Goal: Consume media (video, audio): Consume media (video, audio)

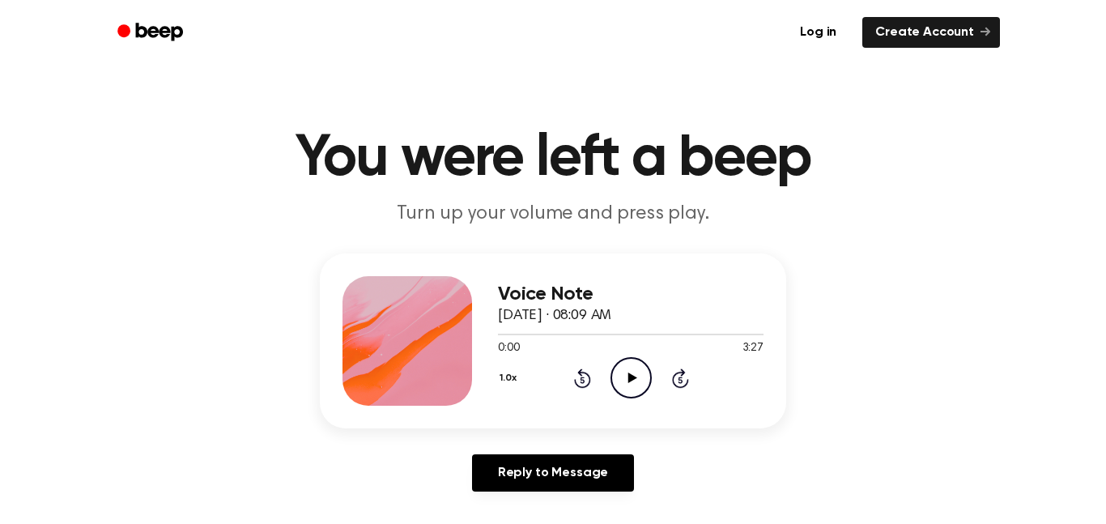
click at [632, 367] on icon "Play Audio" at bounding box center [630, 377] width 41 height 41
click at [629, 371] on icon "Pause Audio" at bounding box center [630, 377] width 41 height 41
click at [629, 371] on icon "Play Audio" at bounding box center [630, 377] width 41 height 41
drag, startPoint x: 533, startPoint y: 338, endPoint x: 447, endPoint y: 342, distance: 85.9
click at [447, 342] on div "Voice Note [DATE] · 08:09 AM 0:23 3:27 Your browser does not support the [objec…" at bounding box center [553, 340] width 466 height 175
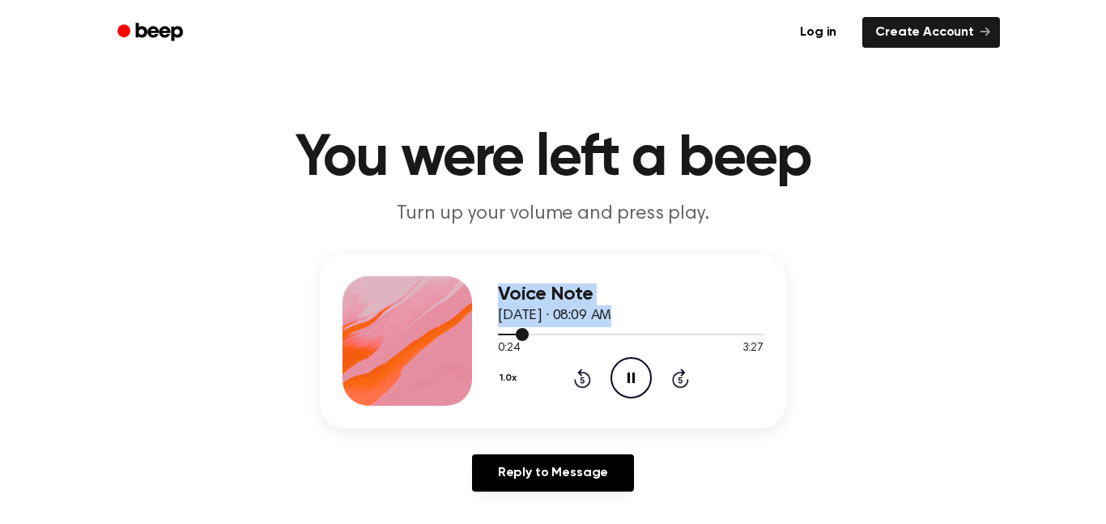
click at [499, 334] on div at bounding box center [513, 335] width 31 height 2
drag, startPoint x: 500, startPoint y: 335, endPoint x: 459, endPoint y: 339, distance: 40.7
click at [459, 339] on div "Voice Note [DATE] · 08:09 AM 0:03 3:27 Your browser does not support the [objec…" at bounding box center [553, 340] width 466 height 175
click at [492, 361] on div "Voice Note [DATE] · 08:09 AM 0:07 3:27 Your browser does not support the [objec…" at bounding box center [553, 340] width 466 height 175
drag, startPoint x: 501, startPoint y: 336, endPoint x: 479, endPoint y: 334, distance: 22.8
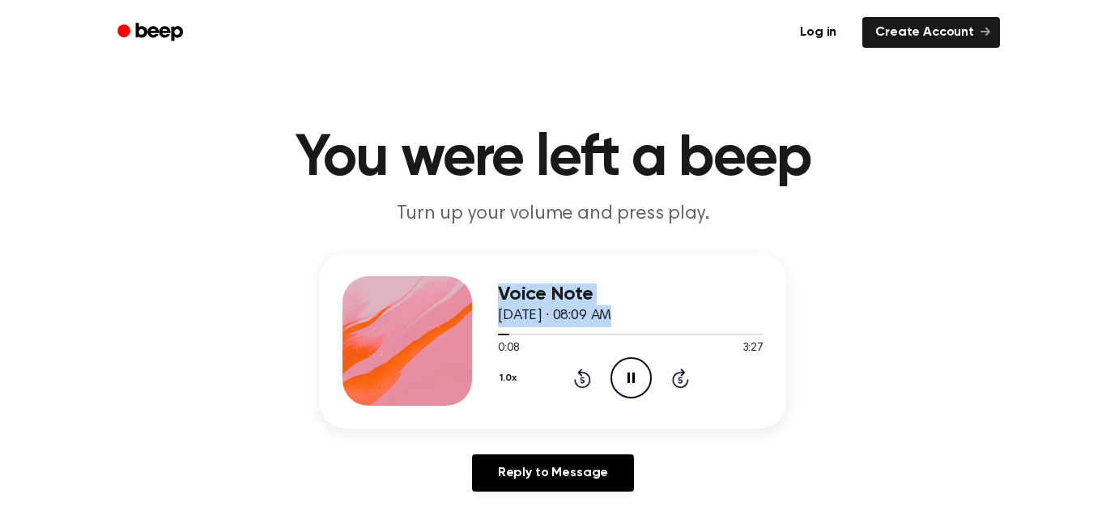
click at [479, 334] on div "Voice Note [DATE] · 08:09 AM 0:08 3:27 Your browser does not support the [objec…" at bounding box center [553, 340] width 466 height 175
click at [499, 337] on span at bounding box center [503, 334] width 13 height 13
click at [551, 335] on div at bounding box center [631, 333] width 266 height 13
click at [525, 333] on div at bounding box center [631, 333] width 266 height 13
click at [620, 376] on icon "Pause Audio" at bounding box center [630, 377] width 41 height 41
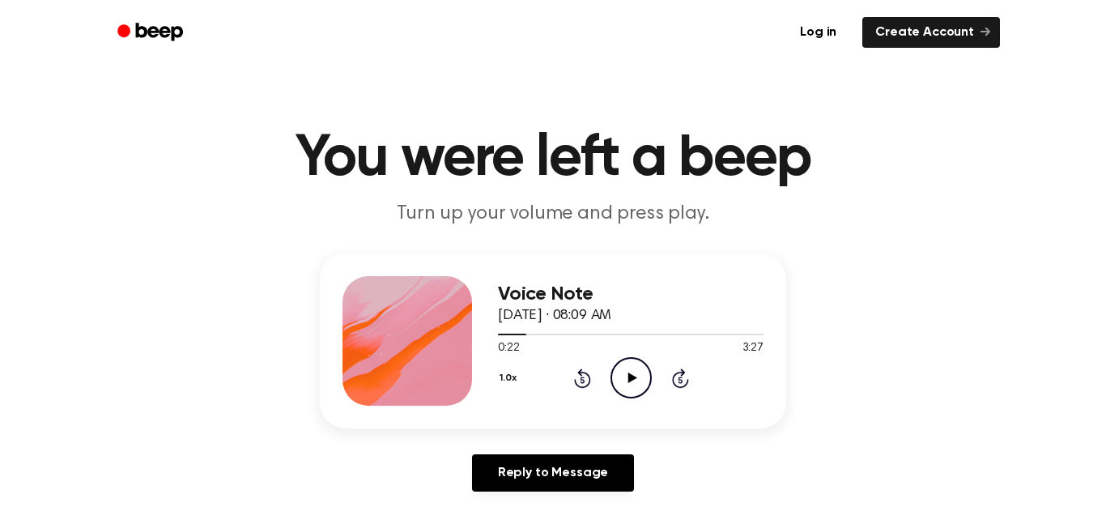
click at [620, 376] on icon "Play Audio" at bounding box center [630, 377] width 41 height 41
click at [517, 334] on div at bounding box center [514, 335] width 33 height 2
click at [551, 336] on span at bounding box center [554, 334] width 13 height 13
click at [627, 373] on icon at bounding box center [630, 377] width 7 height 11
click at [589, 373] on icon "Rewind 5 seconds" at bounding box center [582, 378] width 18 height 21
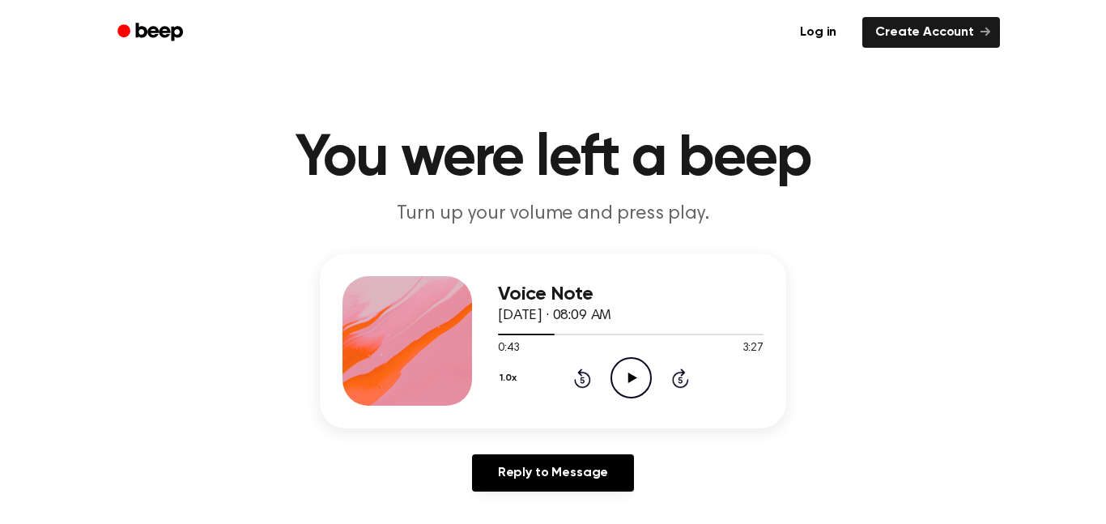
click at [606, 375] on div "1.0x Rewind 5 seconds Play Audio Skip 5 seconds" at bounding box center [631, 377] width 266 height 41
click at [616, 376] on icon "Play Audio" at bounding box center [630, 377] width 41 height 41
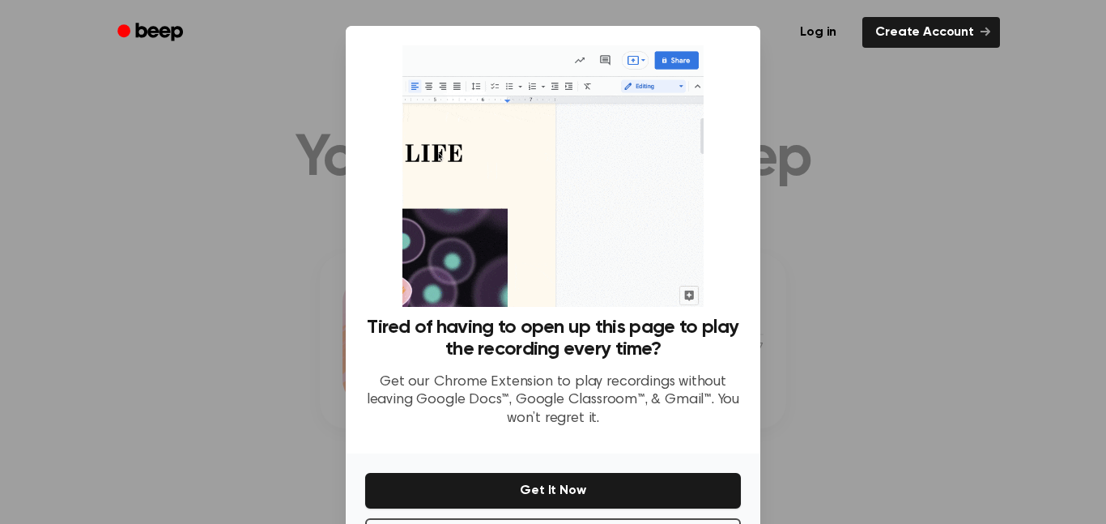
scroll to position [66, 0]
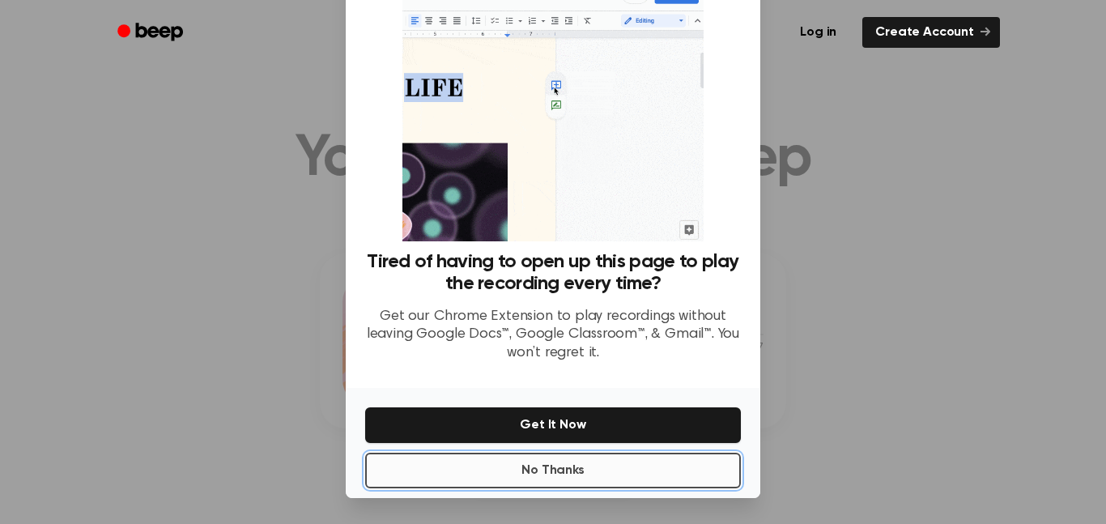
click at [537, 465] on button "No Thanks" at bounding box center [553, 471] width 376 height 36
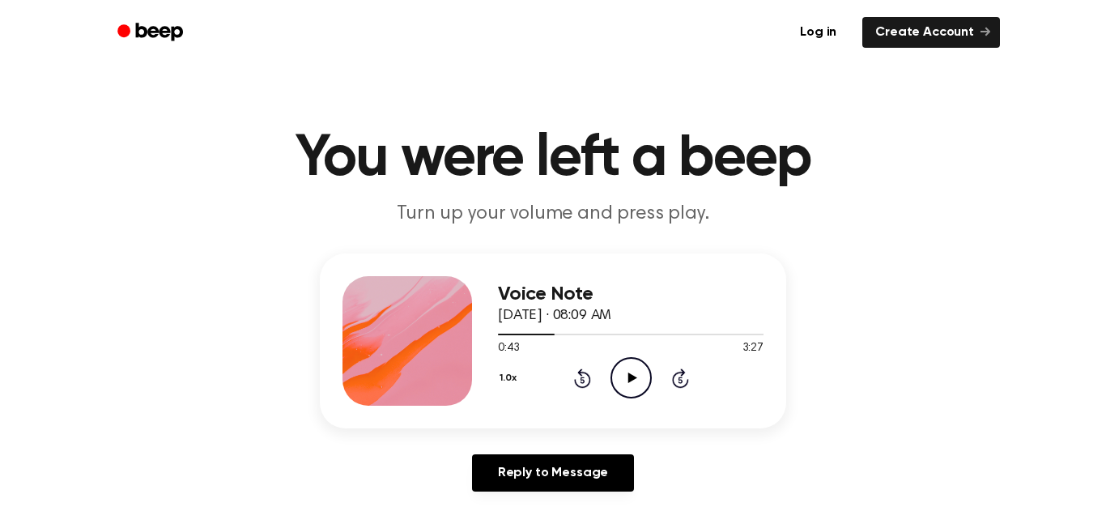
click at [622, 372] on icon "Play Audio" at bounding box center [630, 377] width 41 height 41
click at [622, 372] on icon "Pause Audio" at bounding box center [630, 377] width 41 height 41
click at [622, 372] on icon "Play Audio" at bounding box center [630, 377] width 41 height 41
click at [582, 377] on icon at bounding box center [582, 379] width 4 height 6
click at [626, 376] on icon "Pause Audio" at bounding box center [630, 377] width 41 height 41
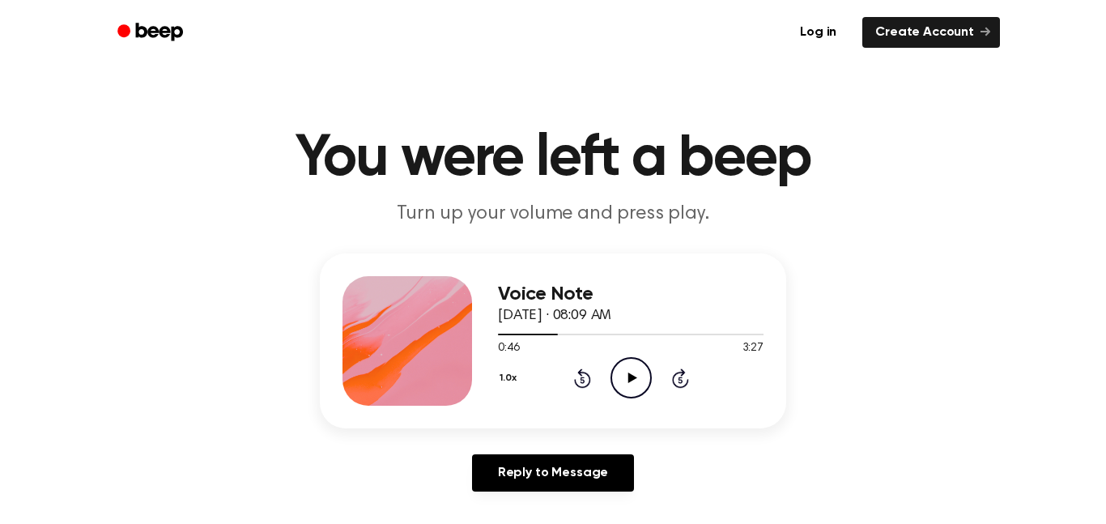
click at [626, 376] on icon "Play Audio" at bounding box center [630, 377] width 41 height 41
click at [565, 337] on span at bounding box center [566, 334] width 13 height 13
click at [632, 378] on icon at bounding box center [631, 377] width 9 height 11
click at [632, 378] on icon at bounding box center [630, 377] width 7 height 11
click at [632, 378] on icon at bounding box center [631, 377] width 9 height 11
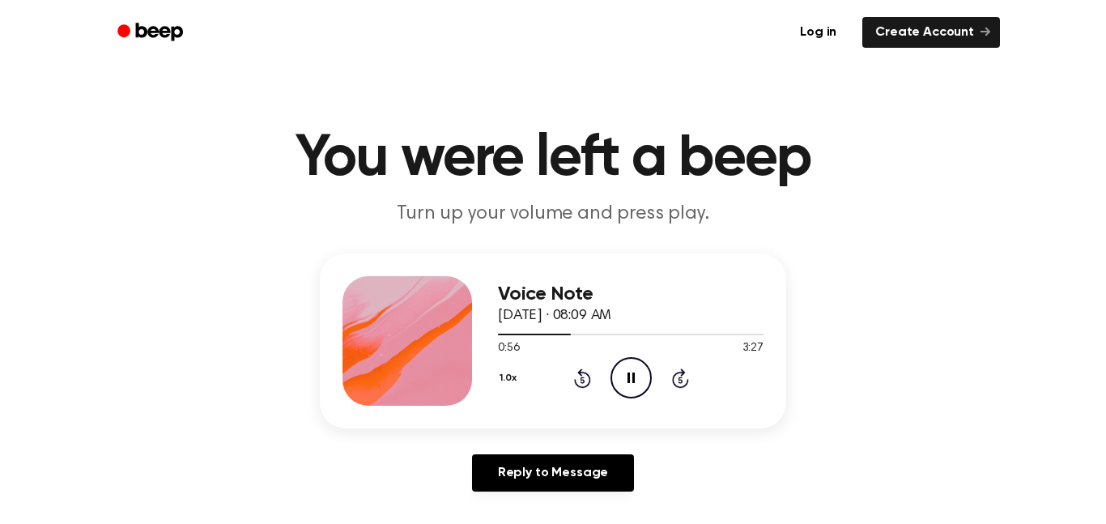
click at [632, 378] on icon at bounding box center [630, 377] width 7 height 11
click at [632, 378] on icon at bounding box center [631, 377] width 9 height 11
click at [574, 336] on span at bounding box center [578, 334] width 13 height 13
click at [636, 381] on icon "Pause Audio" at bounding box center [630, 377] width 41 height 41
click at [572, 336] on div at bounding box center [631, 333] width 266 height 13
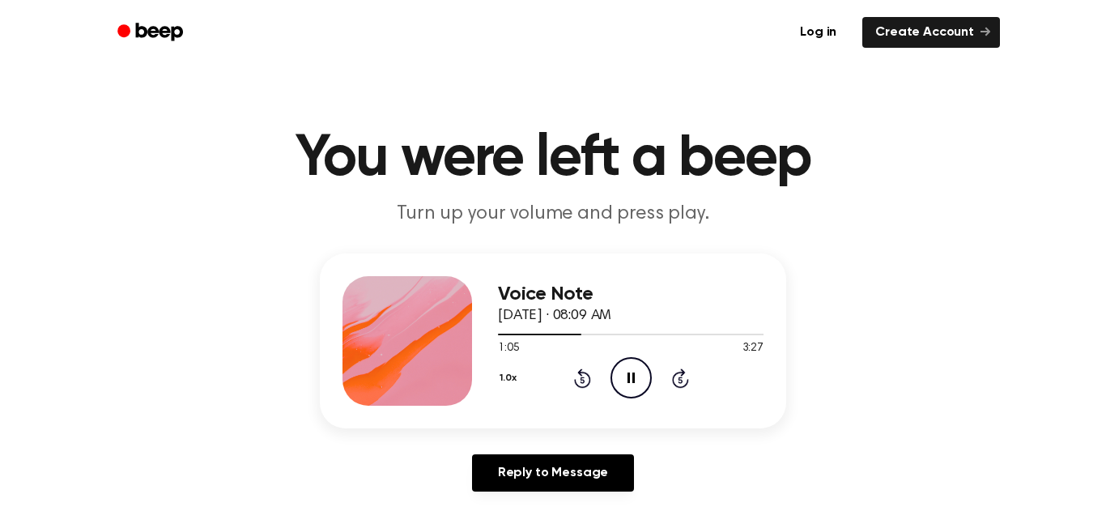
click at [634, 375] on icon "Pause Audio" at bounding box center [630, 377] width 41 height 41
click at [623, 372] on icon "Pause Audio" at bounding box center [630, 377] width 41 height 41
click at [585, 378] on icon "Rewind 5 seconds" at bounding box center [582, 378] width 18 height 21
click at [620, 372] on icon "Pause Audio" at bounding box center [630, 377] width 41 height 41
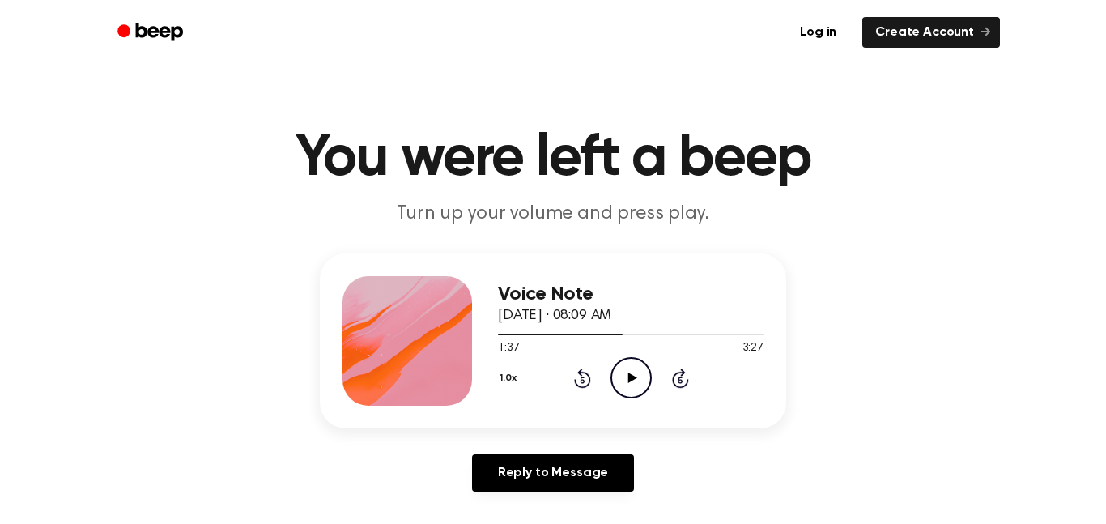
click at [620, 372] on icon "Play Audio" at bounding box center [630, 377] width 41 height 41
click at [622, 376] on icon "Play Audio" at bounding box center [630, 377] width 41 height 41
click at [622, 376] on icon "Pause Audio" at bounding box center [630, 377] width 41 height 41
click at [581, 372] on icon at bounding box center [582, 377] width 17 height 19
click at [586, 371] on icon "Rewind 5 seconds" at bounding box center [582, 378] width 18 height 21
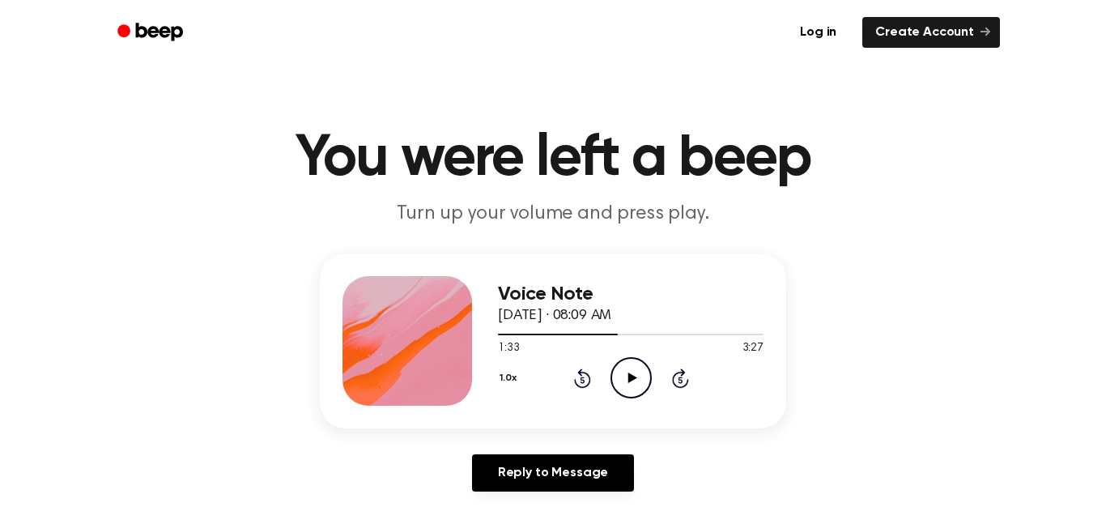
click at [629, 372] on icon "Play Audio" at bounding box center [630, 377] width 41 height 41
click at [629, 372] on icon at bounding box center [630, 377] width 7 height 11
click at [632, 375] on icon "Play Audio" at bounding box center [630, 377] width 41 height 41
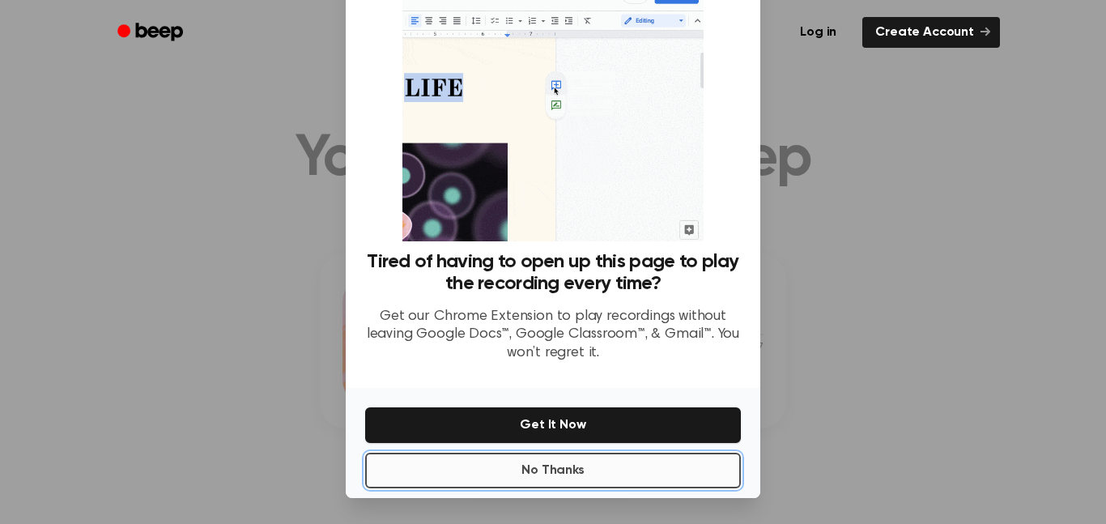
click at [586, 463] on button "No Thanks" at bounding box center [553, 471] width 376 height 36
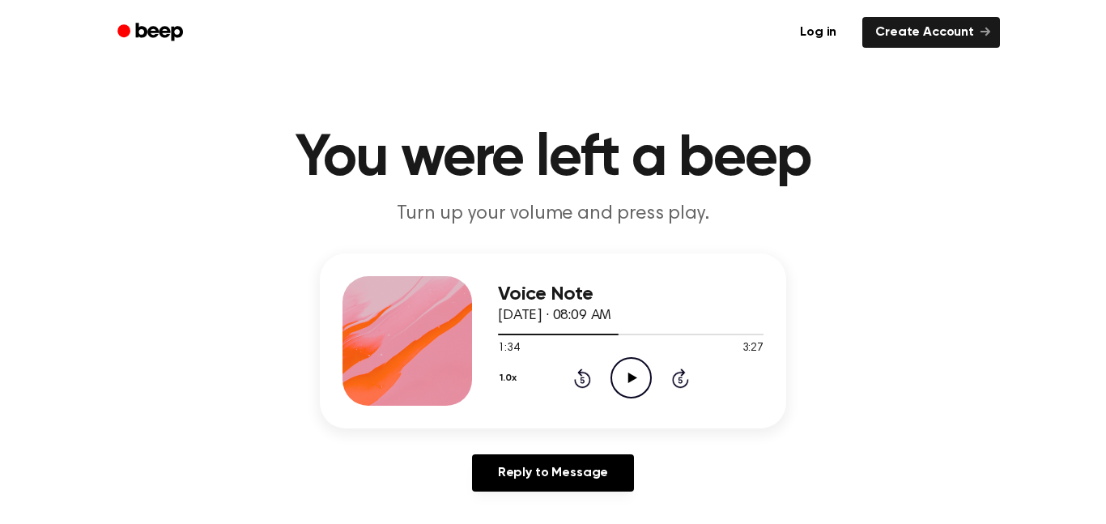
click at [627, 390] on icon "Play Audio" at bounding box center [630, 377] width 41 height 41
click at [581, 378] on icon "Rewind 5 seconds" at bounding box center [582, 378] width 18 height 21
click at [581, 376] on icon at bounding box center [582, 377] width 17 height 19
click at [676, 382] on icon "Skip 5 seconds" at bounding box center [680, 378] width 18 height 21
click at [580, 383] on icon "Rewind 5 seconds" at bounding box center [582, 378] width 18 height 21
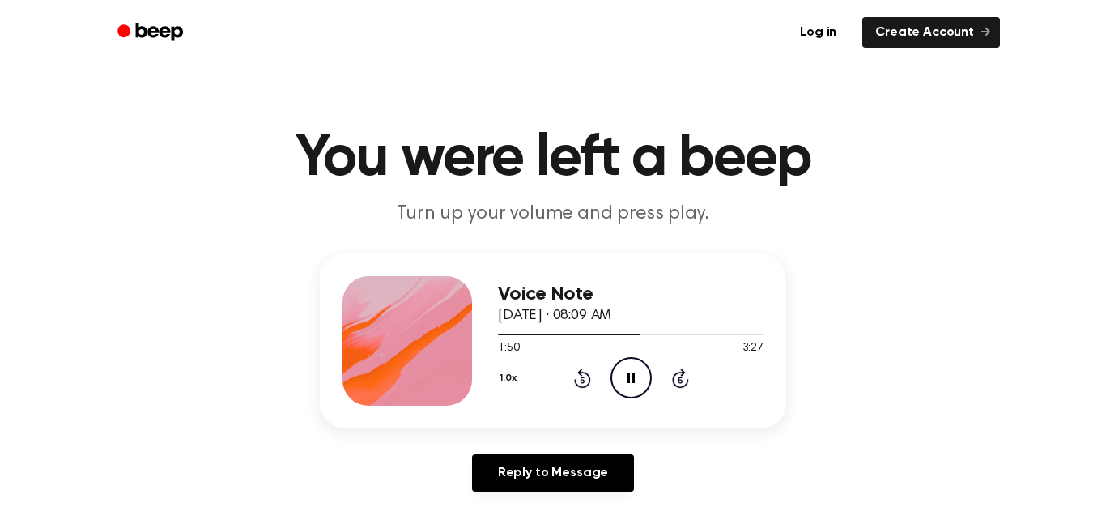
click at [576, 383] on icon at bounding box center [582, 377] width 17 height 19
click at [579, 381] on icon "Rewind 5 seconds" at bounding box center [582, 378] width 18 height 21
click at [636, 380] on icon "Pause Audio" at bounding box center [630, 377] width 41 height 41
click at [580, 382] on icon "Rewind 5 seconds" at bounding box center [582, 378] width 18 height 21
click at [627, 376] on icon "Play Audio" at bounding box center [630, 377] width 41 height 41
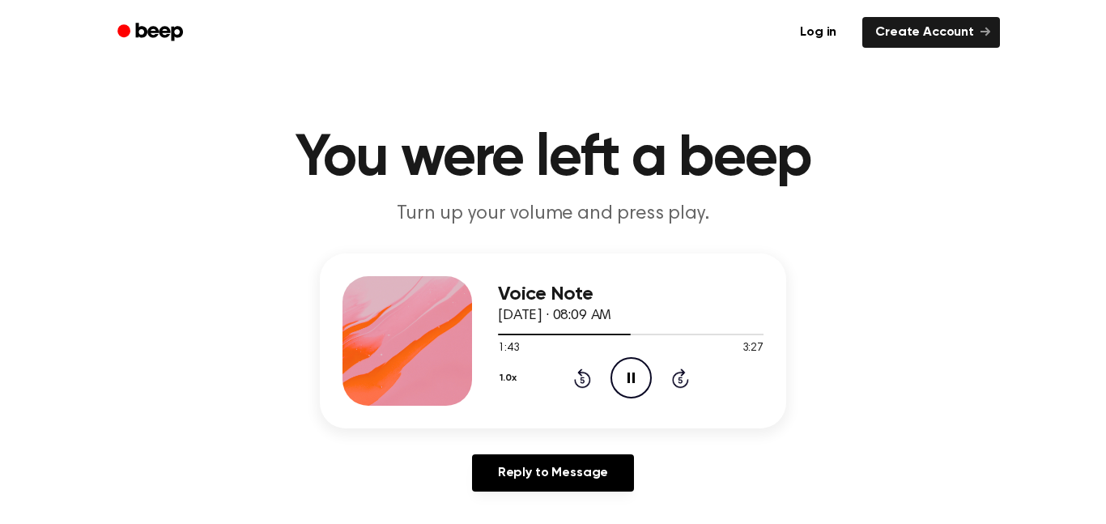
click at [587, 378] on icon "Rewind 5 seconds" at bounding box center [582, 378] width 18 height 21
click at [634, 368] on icon "Pause Audio" at bounding box center [630, 377] width 41 height 41
click at [576, 379] on icon "Rewind 5 seconds" at bounding box center [582, 378] width 18 height 21
click at [577, 379] on icon "Rewind 5 seconds" at bounding box center [582, 378] width 18 height 21
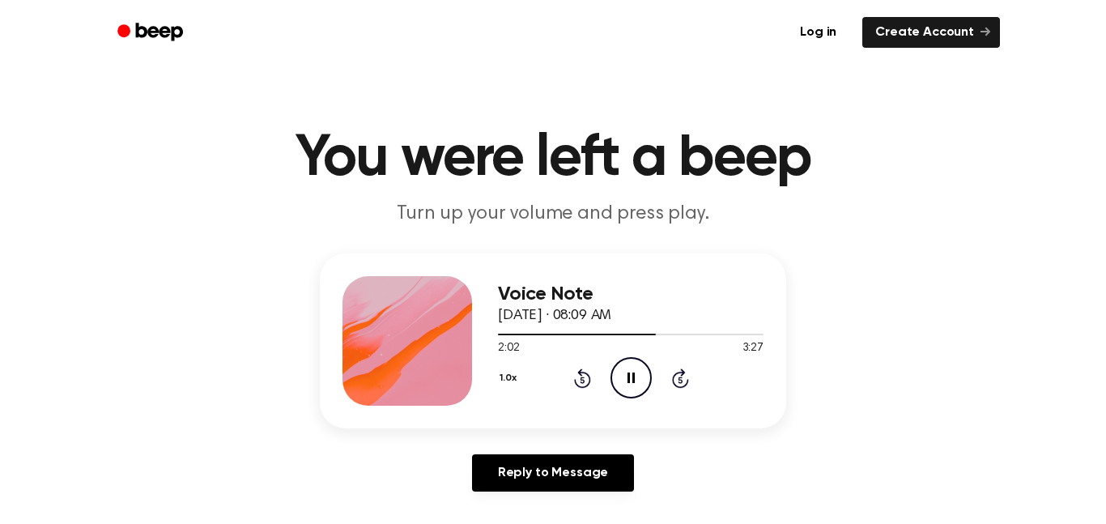
click at [621, 370] on icon "Pause Audio" at bounding box center [630, 377] width 41 height 41
click at [589, 380] on icon at bounding box center [582, 377] width 17 height 19
click at [621, 377] on icon "Play Audio" at bounding box center [630, 377] width 41 height 41
click at [578, 379] on icon "Rewind 5 seconds" at bounding box center [582, 378] width 18 height 21
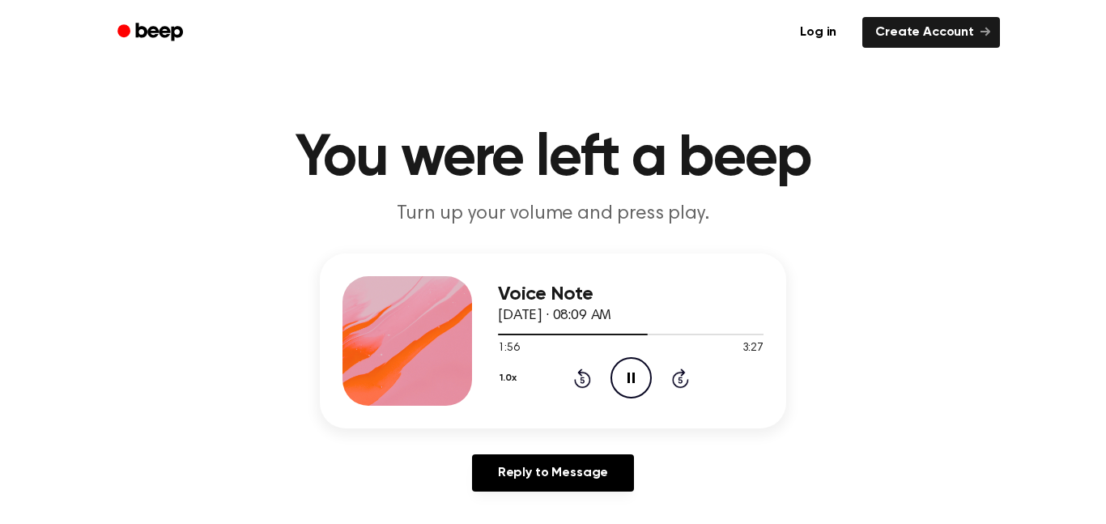
click at [622, 381] on icon "Pause Audio" at bounding box center [630, 377] width 41 height 41
click at [582, 374] on icon "Rewind 5 seconds" at bounding box center [582, 378] width 18 height 21
click at [582, 376] on icon "Rewind 5 seconds" at bounding box center [582, 378] width 18 height 21
click at [622, 376] on icon "Pause Audio" at bounding box center [630, 377] width 41 height 41
click at [622, 376] on icon "Play Audio" at bounding box center [630, 377] width 41 height 41
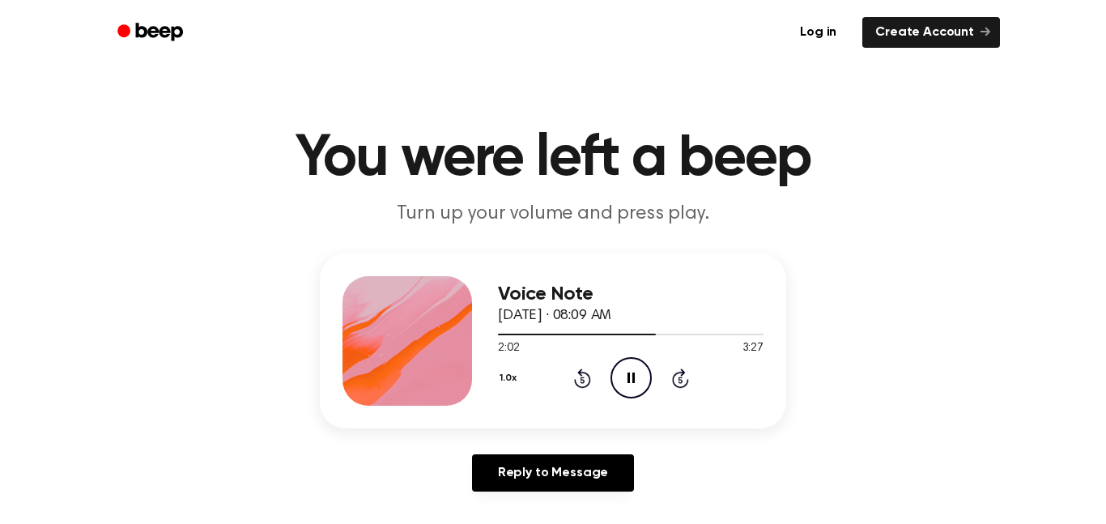
click at [622, 377] on icon "Pause Audio" at bounding box center [630, 377] width 41 height 41
click at [635, 379] on icon "Pause Audio" at bounding box center [630, 377] width 41 height 41
click at [582, 381] on icon "Rewind 5 seconds" at bounding box center [582, 378] width 18 height 21
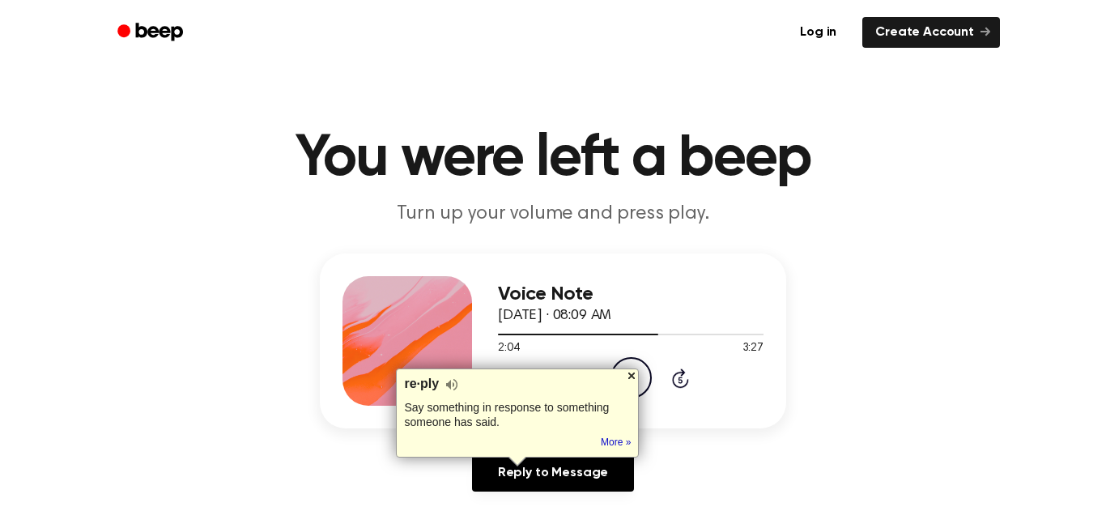
click at [632, 373] on div at bounding box center [631, 375] width 13 height 13
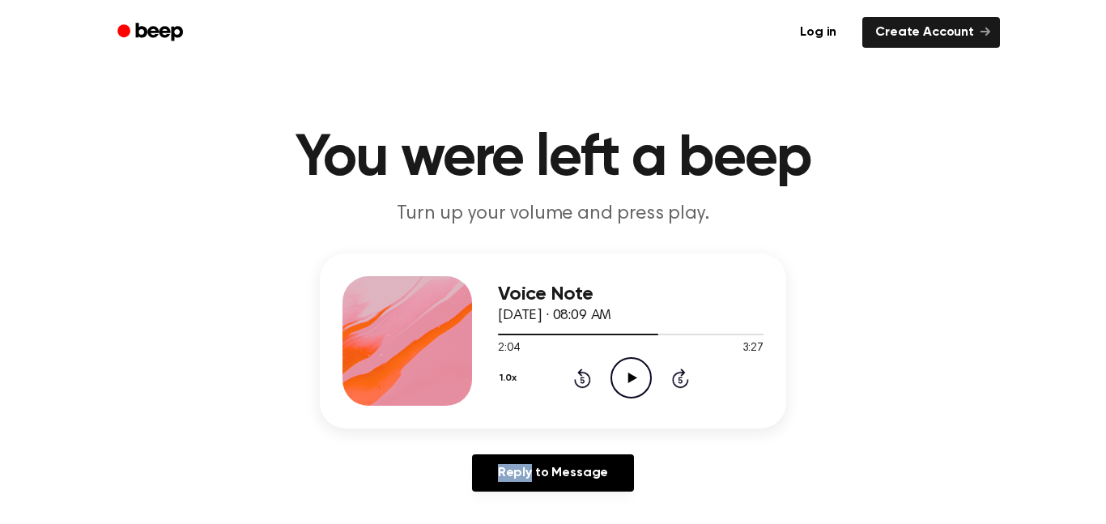
click at [632, 373] on icon "Play Audio" at bounding box center [630, 377] width 41 height 41
click at [738, 491] on div "Reply to Message" at bounding box center [553, 479] width 466 height 50
click at [633, 385] on icon "Pause Audio" at bounding box center [630, 377] width 41 height 41
click at [581, 381] on icon at bounding box center [582, 379] width 4 height 6
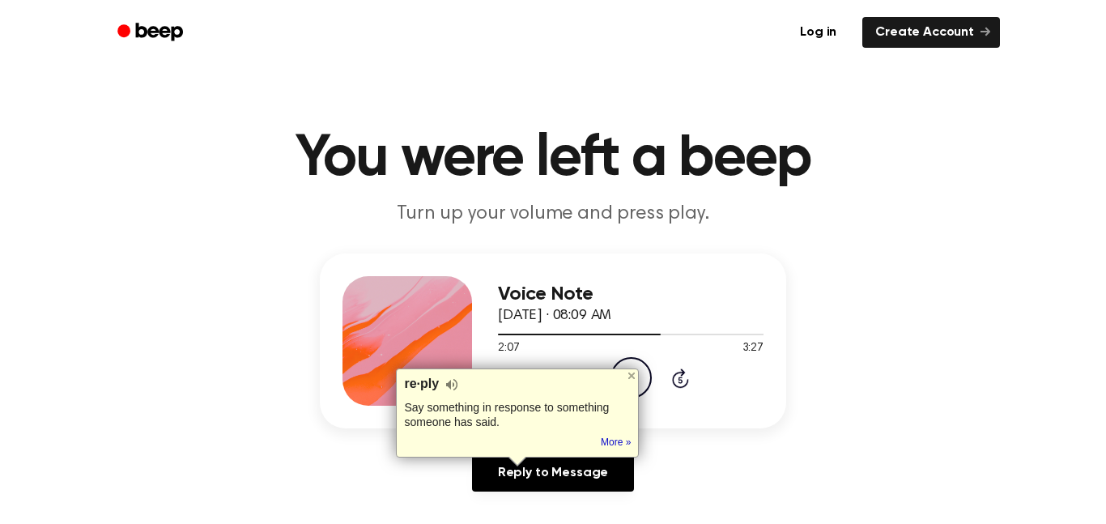
click at [641, 379] on icon "Play Audio" at bounding box center [630, 377] width 41 height 41
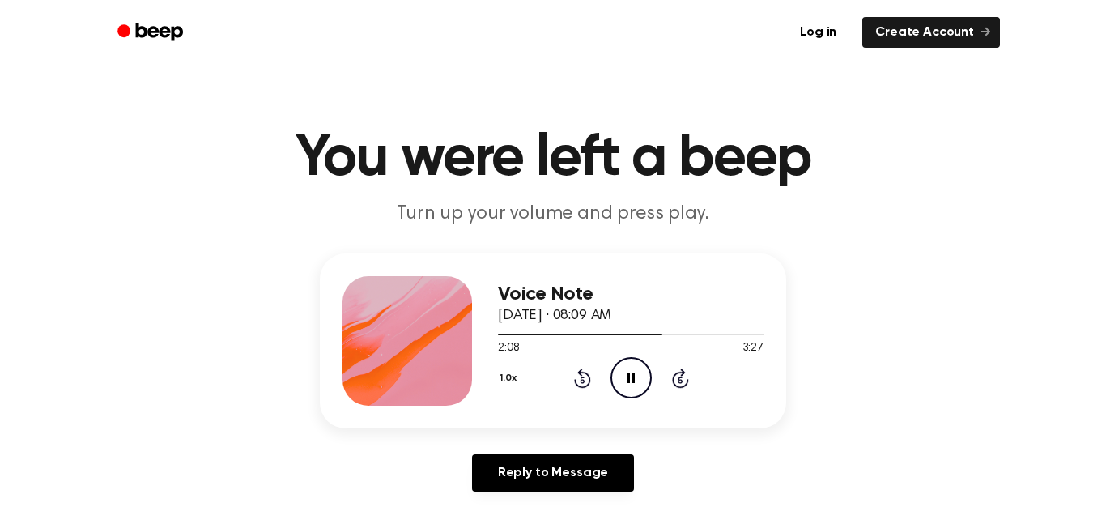
click at [636, 380] on icon "Pause Audio" at bounding box center [630, 377] width 41 height 41
click at [630, 380] on icon at bounding box center [631, 377] width 9 height 11
click at [585, 381] on icon "Rewind 5 seconds" at bounding box center [582, 378] width 18 height 21
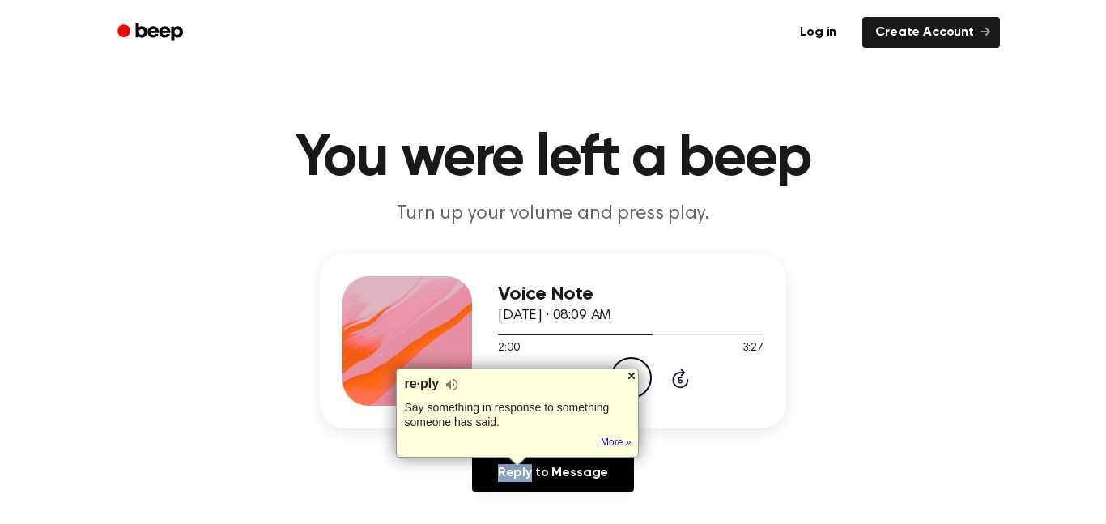
click at [632, 380] on div at bounding box center [631, 375] width 13 height 13
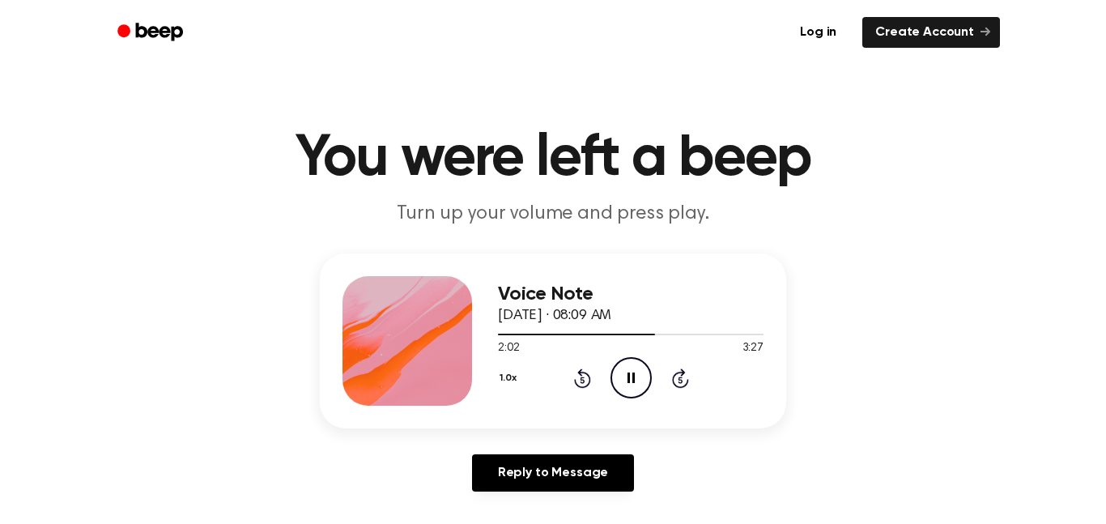
click at [625, 378] on icon "Pause Audio" at bounding box center [630, 377] width 41 height 41
click at [625, 378] on icon "Play Audio" at bounding box center [630, 377] width 41 height 41
click at [625, 378] on icon "Pause Audio" at bounding box center [630, 377] width 41 height 41
click at [581, 380] on icon at bounding box center [582, 379] width 4 height 6
click at [579, 379] on icon "Rewind 5 seconds" at bounding box center [582, 378] width 18 height 21
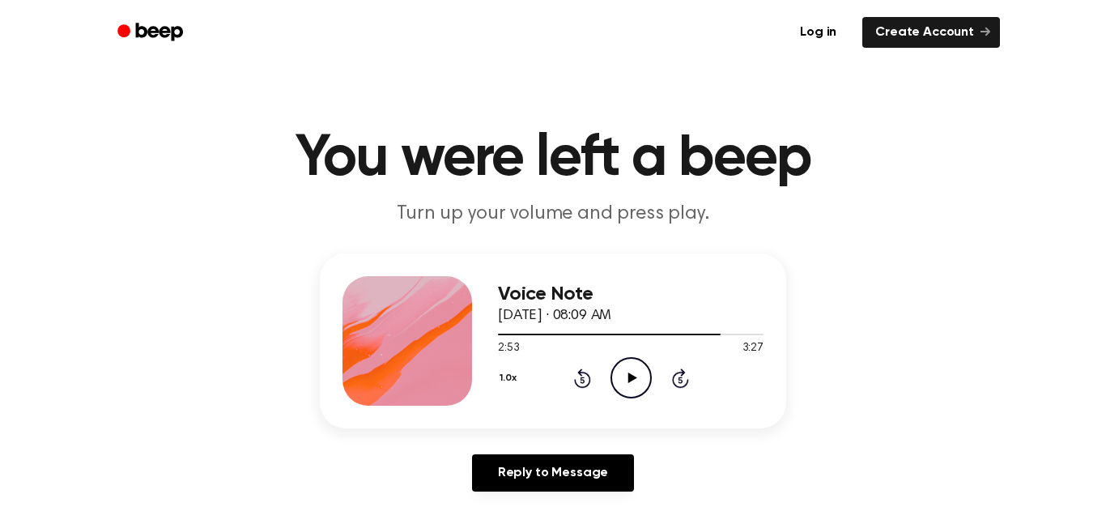
click at [632, 376] on icon at bounding box center [631, 377] width 9 height 11
click at [637, 379] on icon "Pause Audio" at bounding box center [630, 377] width 41 height 41
click at [632, 364] on icon "Play Audio" at bounding box center [630, 377] width 41 height 41
click at [633, 377] on icon at bounding box center [631, 377] width 9 height 11
click at [505, 385] on button "1.0x" at bounding box center [510, 378] width 24 height 28
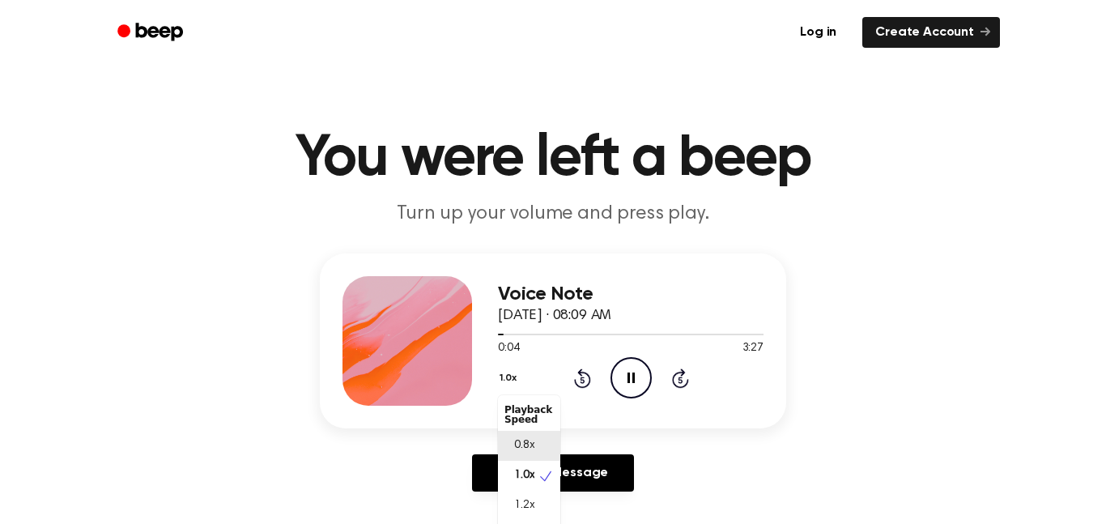
scroll to position [7, 0]
click at [963, 434] on div "Voice Note [DATE] · 08:09 AM 0:12 3:27 Your browser does not support the [objec…" at bounding box center [552, 378] width 1067 height 251
click at [512, 381] on button "1.0x" at bounding box center [510, 378] width 24 height 28
click at [526, 500] on span "1.2x" at bounding box center [524, 505] width 20 height 17
click at [584, 377] on icon "Rewind 5 seconds" at bounding box center [582, 378] width 18 height 21
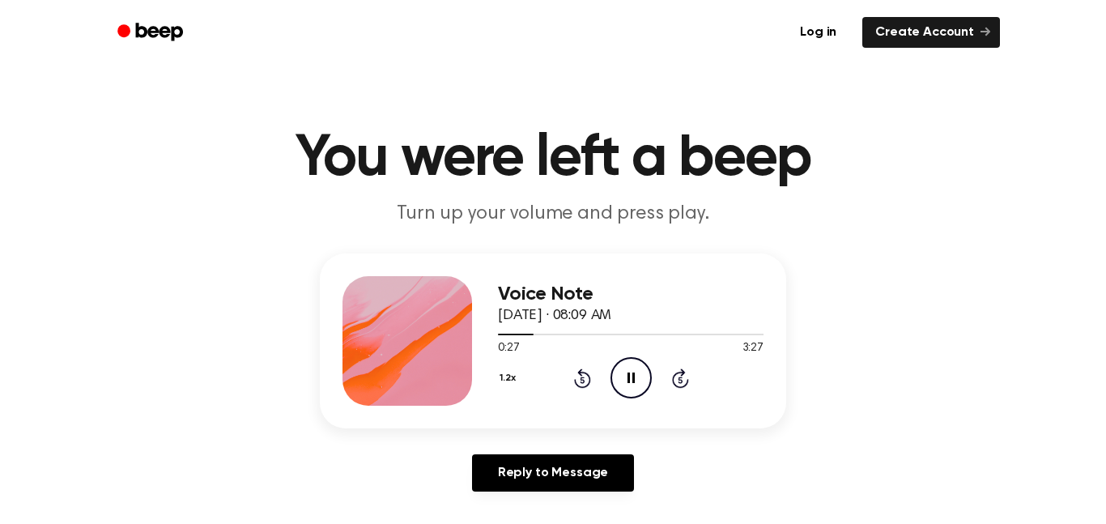
click at [584, 377] on icon "Rewind 5 seconds" at bounding box center [582, 378] width 18 height 21
click at [506, 379] on button "1.2x" at bounding box center [509, 378] width 23 height 28
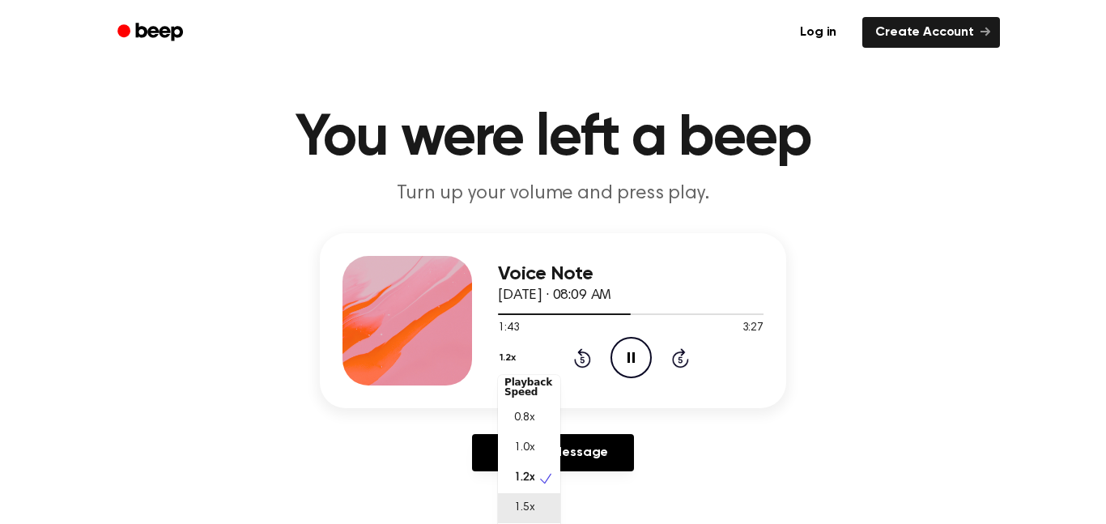
click at [525, 523] on div "1.5x" at bounding box center [529, 508] width 62 height 30
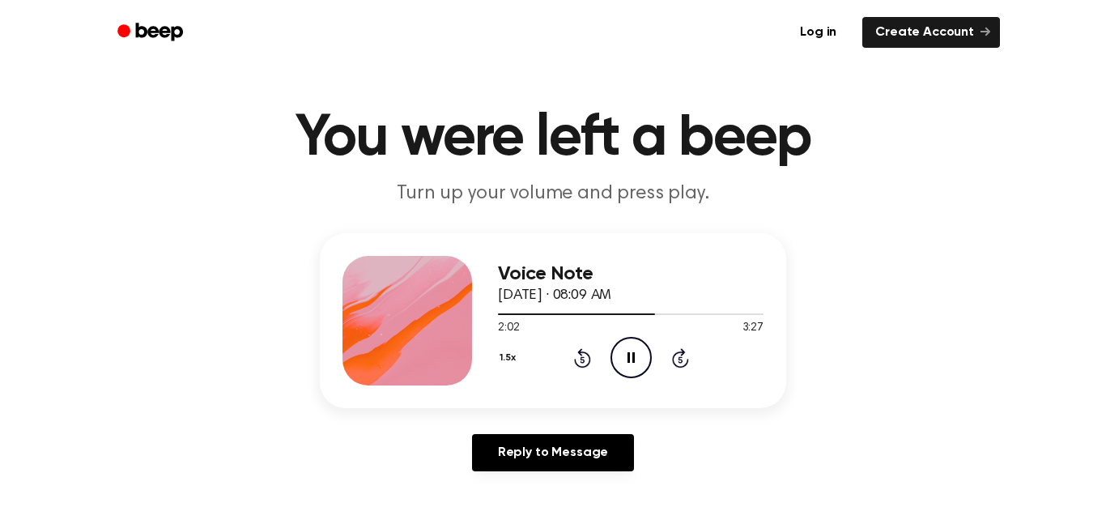
click at [585, 358] on icon "Rewind 5 seconds" at bounding box center [582, 357] width 18 height 21
click at [608, 308] on div at bounding box center [631, 313] width 266 height 13
click at [630, 363] on icon "Play Audio" at bounding box center [630, 357] width 41 height 41
click at [573, 312] on div at bounding box center [631, 313] width 266 height 13
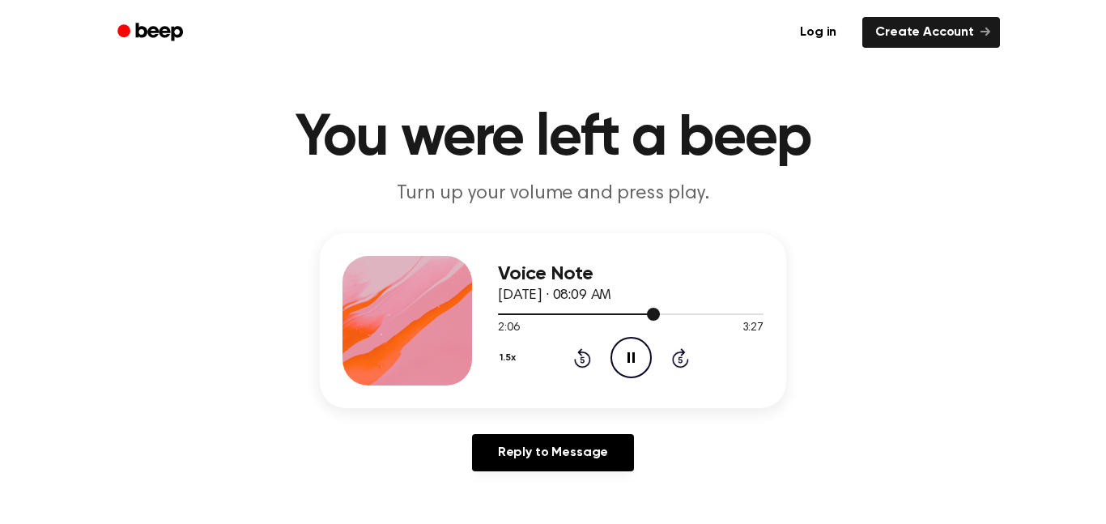
click at [639, 317] on div at bounding box center [631, 313] width 266 height 13
click at [617, 314] on div at bounding box center [573, 314] width 150 height 2
click at [617, 351] on icon "Pause Audio" at bounding box center [630, 357] width 41 height 41
